Goal: Transaction & Acquisition: Purchase product/service

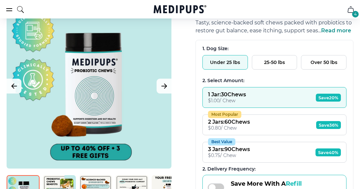
scroll to position [106, 0]
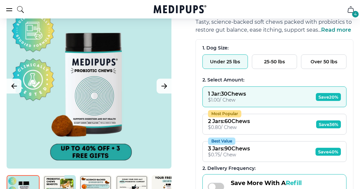
click at [294, 128] on button "Most Popular 2 Jars : 60 Chews $ 0.80 / Chew Save 36%" at bounding box center [275, 124] width 144 height 21
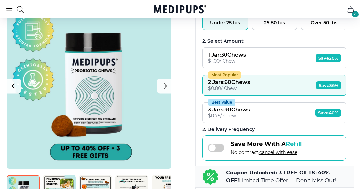
scroll to position [147, 0]
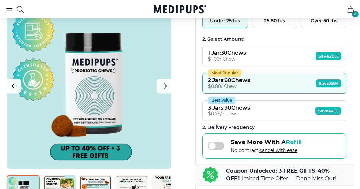
click at [282, 151] on span "cancel with ease" at bounding box center [279, 150] width 38 height 6
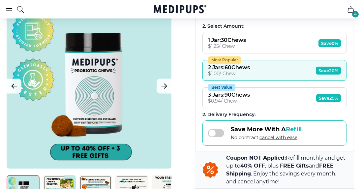
scroll to position [134, 0]
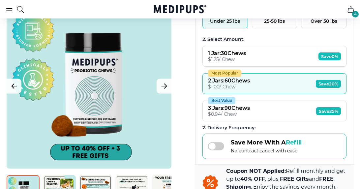
click at [289, 148] on div "Save More With A Refill No contract, cancel with ease" at bounding box center [266, 146] width 71 height 15
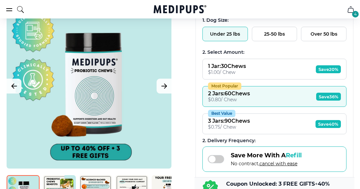
scroll to position [147, 0]
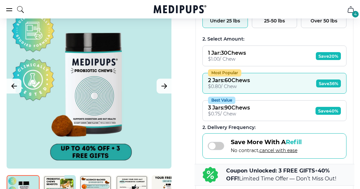
click at [288, 83] on button "Most Popular 2 Jars : 60 Chews $ 0.80 / Chew Save 36%" at bounding box center [275, 83] width 144 height 21
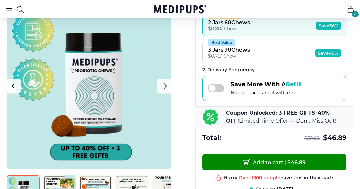
scroll to position [208, 0]
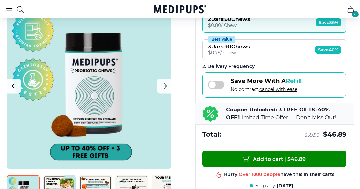
click at [309, 113] on b "Coupon Unlocked: 3 FREE GIFTS" at bounding box center [270, 110] width 89 height 6
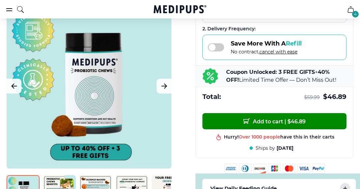
scroll to position [247, 0]
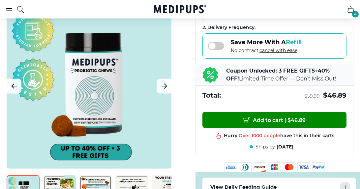
click at [302, 123] on span "Add to cart | $ 46.89" at bounding box center [274, 119] width 62 height 7
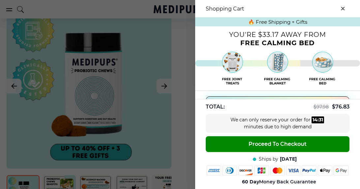
click at [343, 8] on icon "close-cart" at bounding box center [342, 8] width 3 height 3
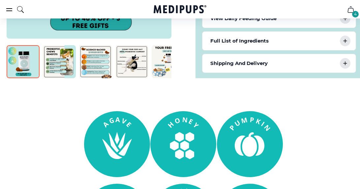
scroll to position [425, 0]
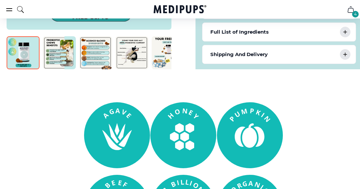
click at [357, 14] on div "4" at bounding box center [355, 14] width 7 height 7
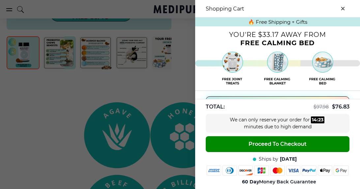
scroll to position [425, 2]
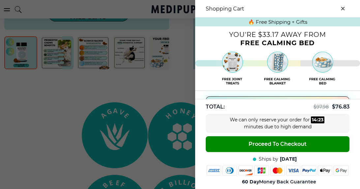
click at [223, 112] on button "🔥 Tap to Upgrade & Unlock Your Free Calming Dog Bed 🛌" at bounding box center [278, 105] width 144 height 19
